Goal: Information Seeking & Learning: Learn about a topic

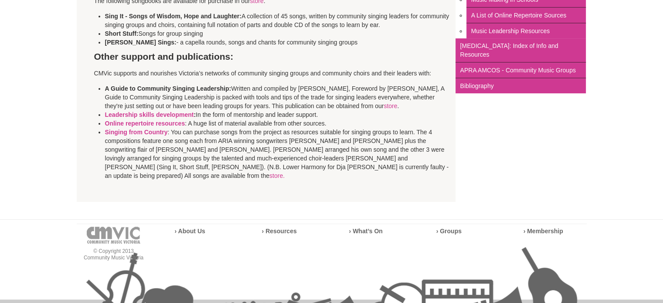
scroll to position [262, 0]
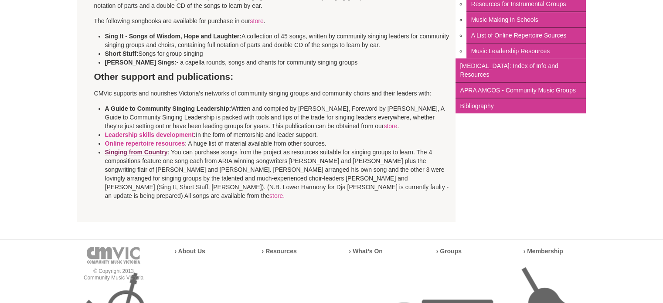
click at [141, 154] on strong "Singing from Country" at bounding box center [136, 152] width 63 height 7
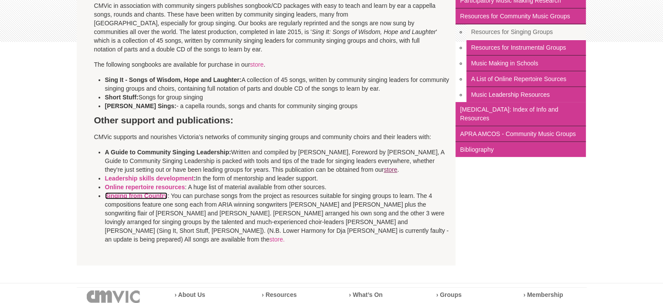
scroll to position [174, 0]
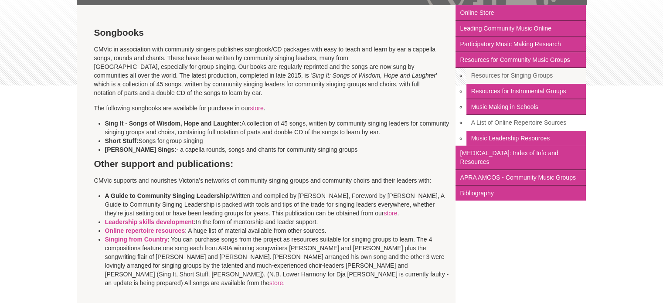
click at [530, 122] on link "A List of Online Repertoire Sources" at bounding box center [525, 123] width 119 height 16
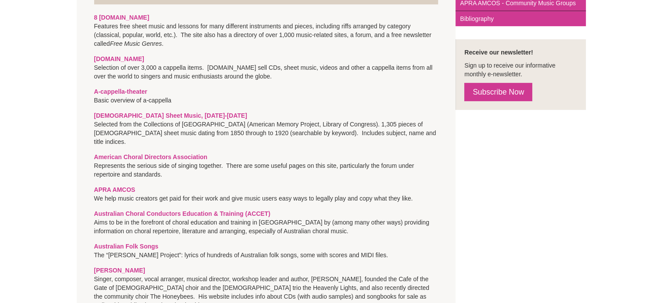
scroll to position [392, 0]
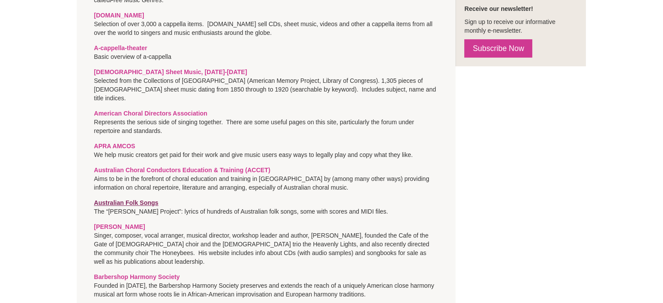
click at [151, 199] on strong "Australian Folk Songs" at bounding box center [126, 202] width 65 height 7
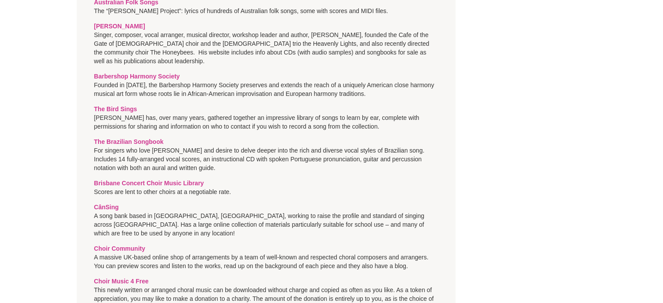
scroll to position [601, 0]
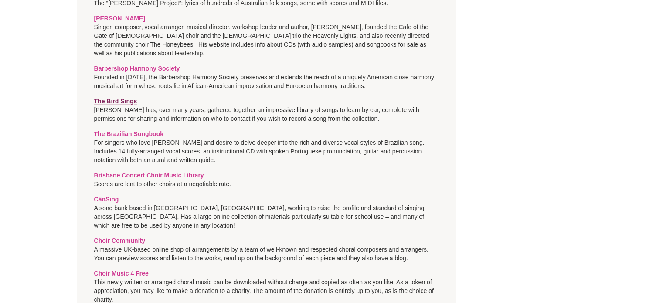
click at [122, 98] on link "The Bird Sings" at bounding box center [115, 101] width 43 height 7
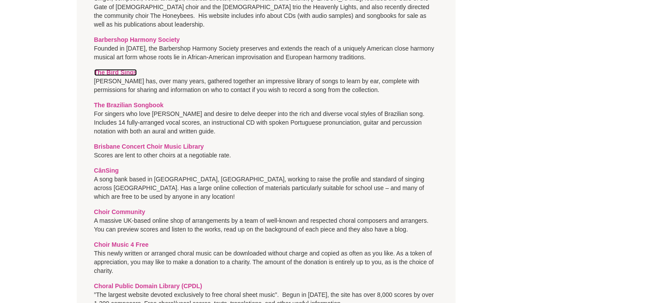
scroll to position [644, 0]
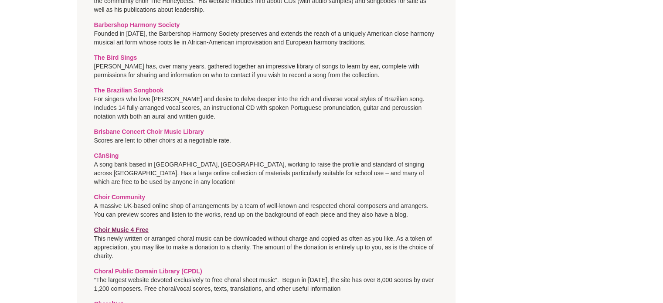
click at [119, 226] on link "Choir Music 4 Free" at bounding box center [121, 229] width 54 height 7
click at [133, 194] on link "Choir Community" at bounding box center [119, 197] width 51 height 7
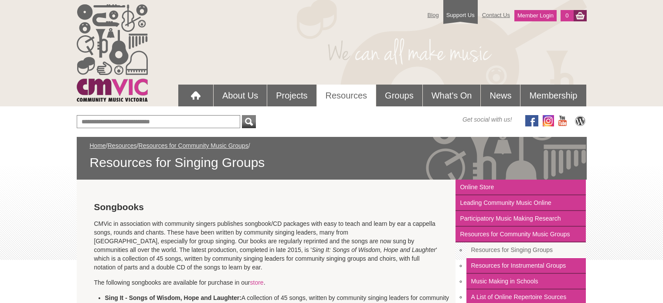
scroll to position [174, 0]
